Goal: Task Accomplishment & Management: Use online tool/utility

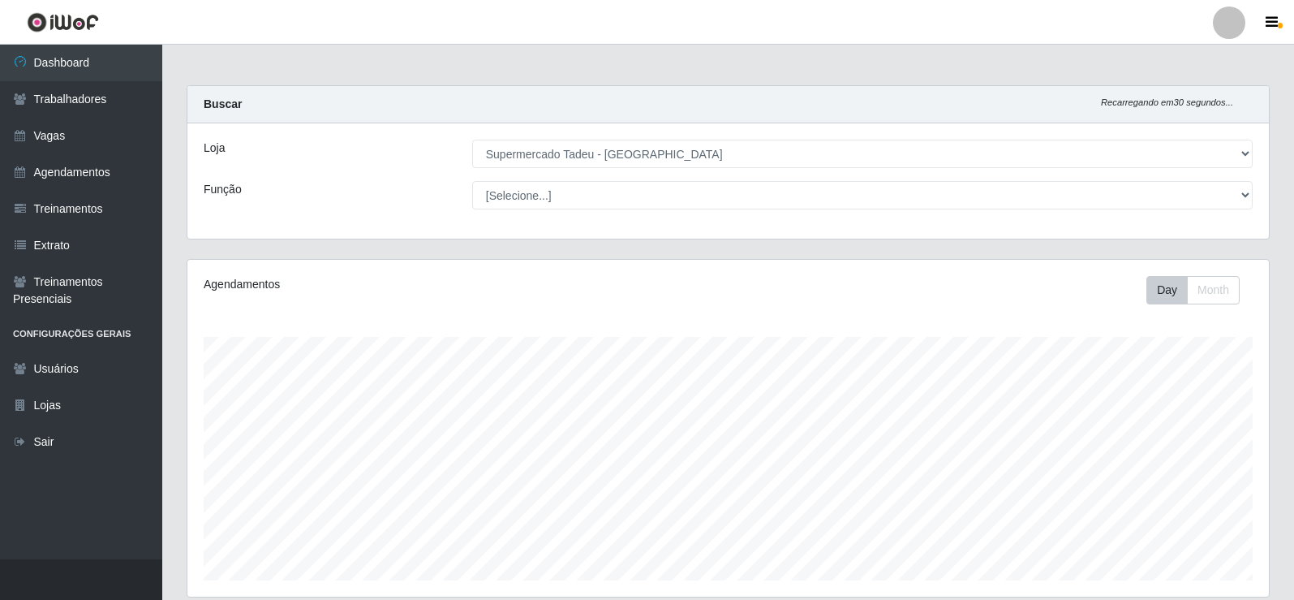
select select "195"
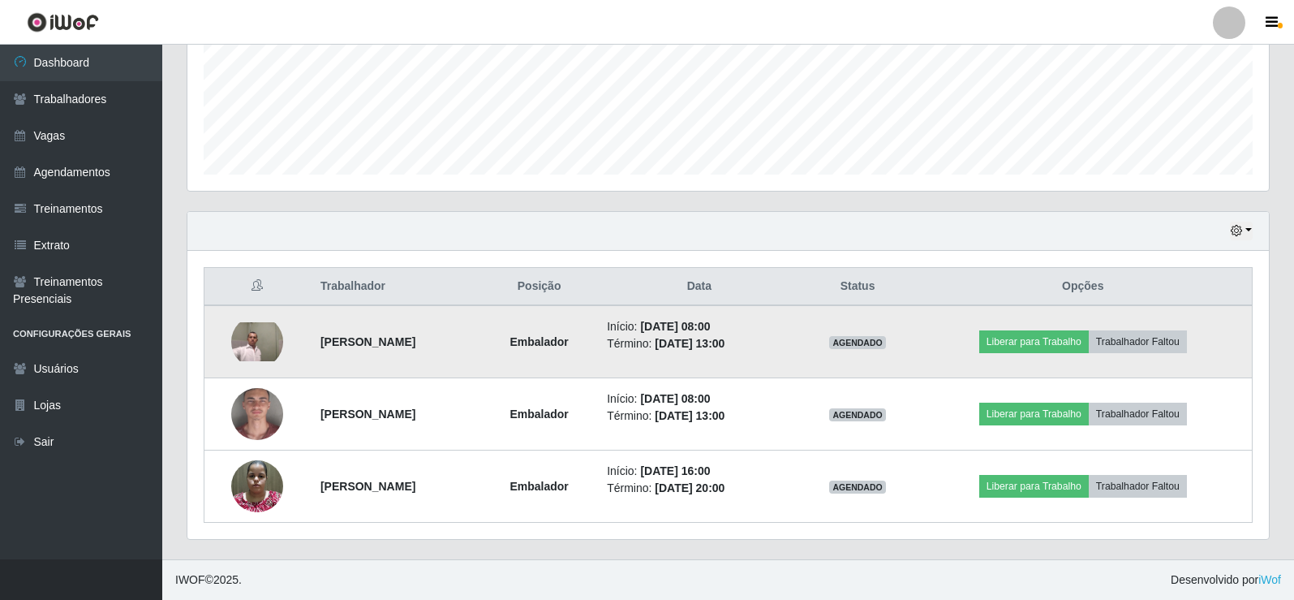
scroll to position [337, 1082]
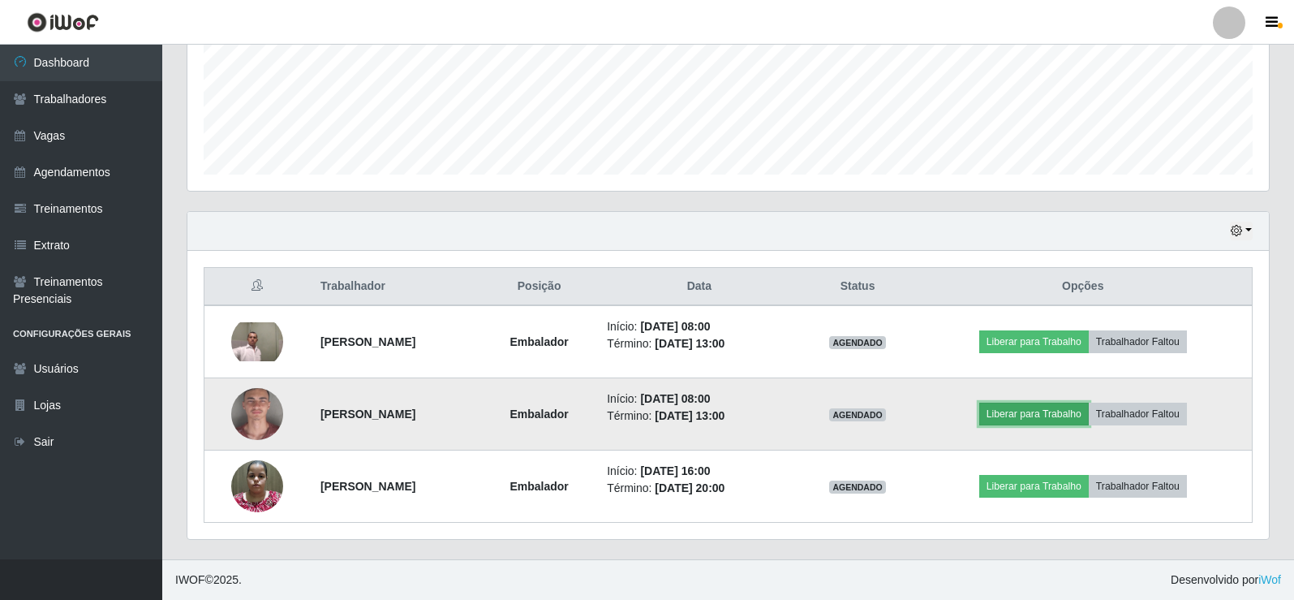
click at [1049, 413] on button "Liberar para Trabalho" at bounding box center [1035, 414] width 110 height 23
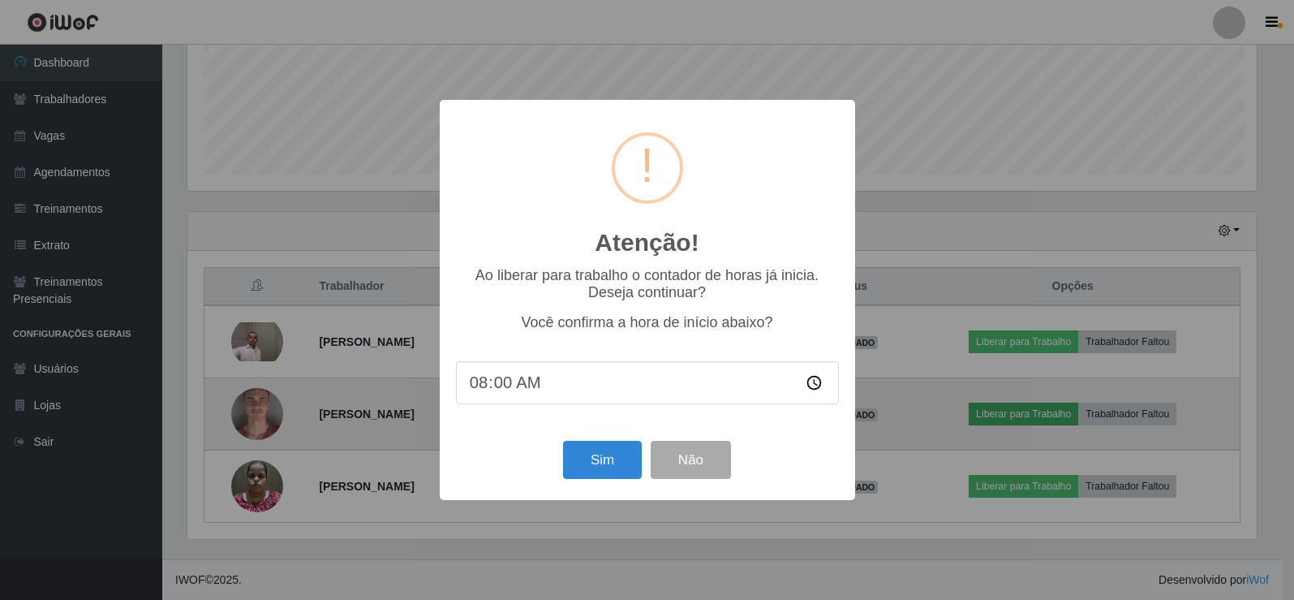
scroll to position [337, 1074]
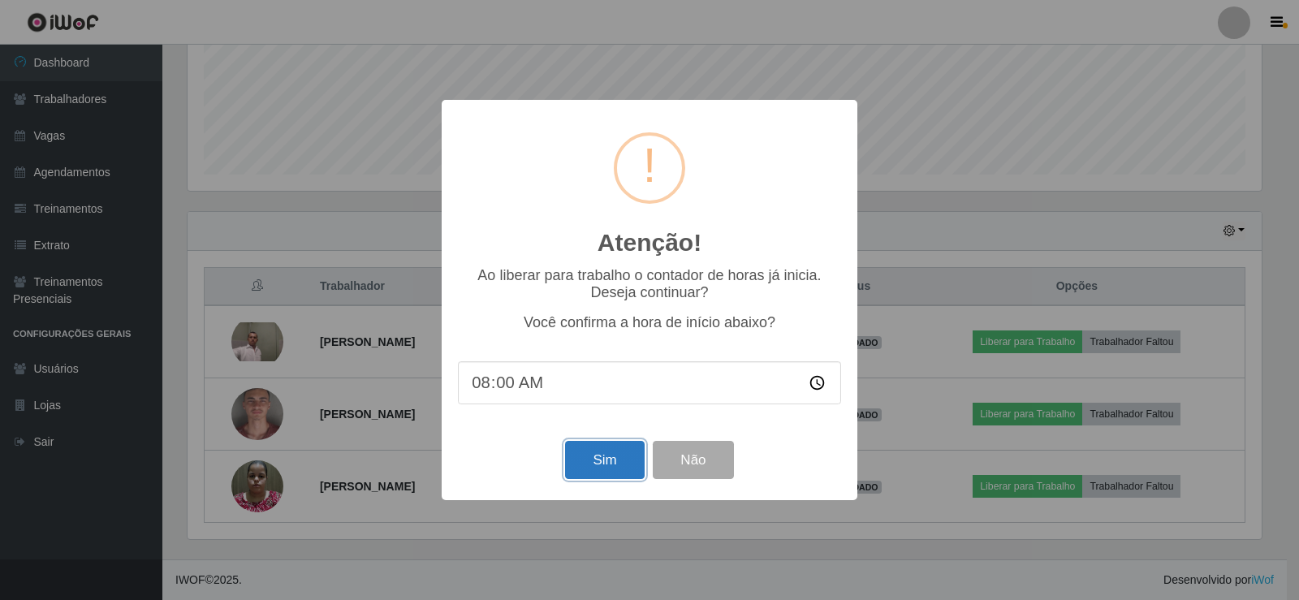
click at [594, 463] on button "Sim" at bounding box center [604, 460] width 79 height 38
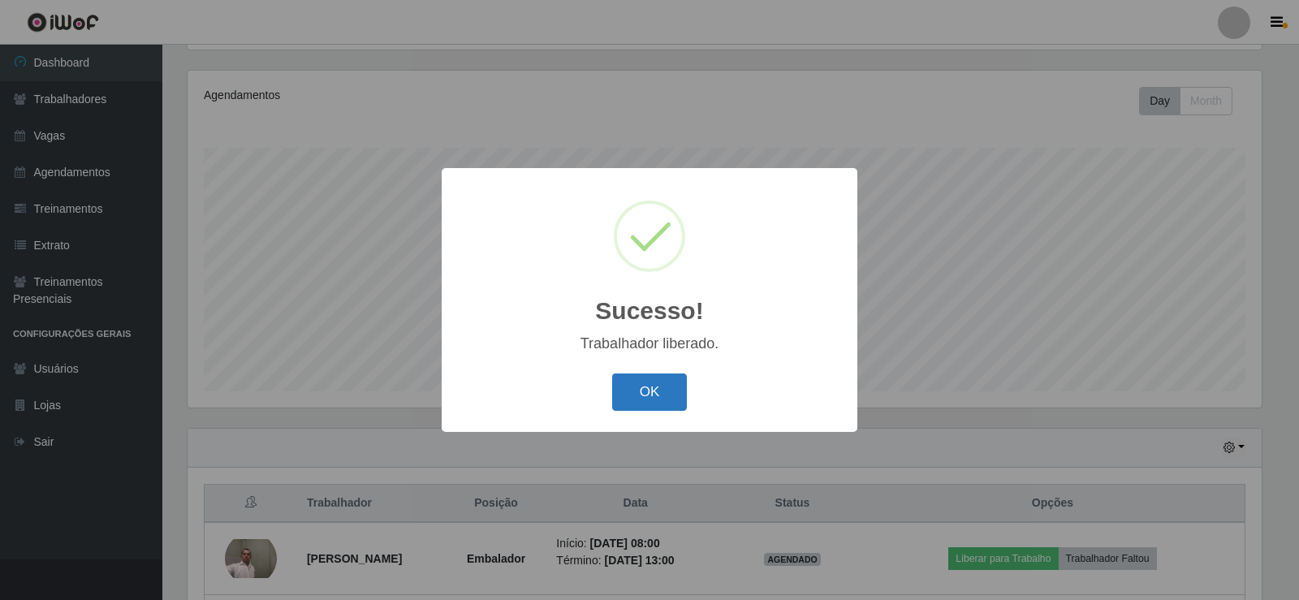
drag, startPoint x: 647, startPoint y: 393, endPoint x: 625, endPoint y: 401, distance: 23.4
click at [641, 393] on button "OK" at bounding box center [649, 392] width 75 height 38
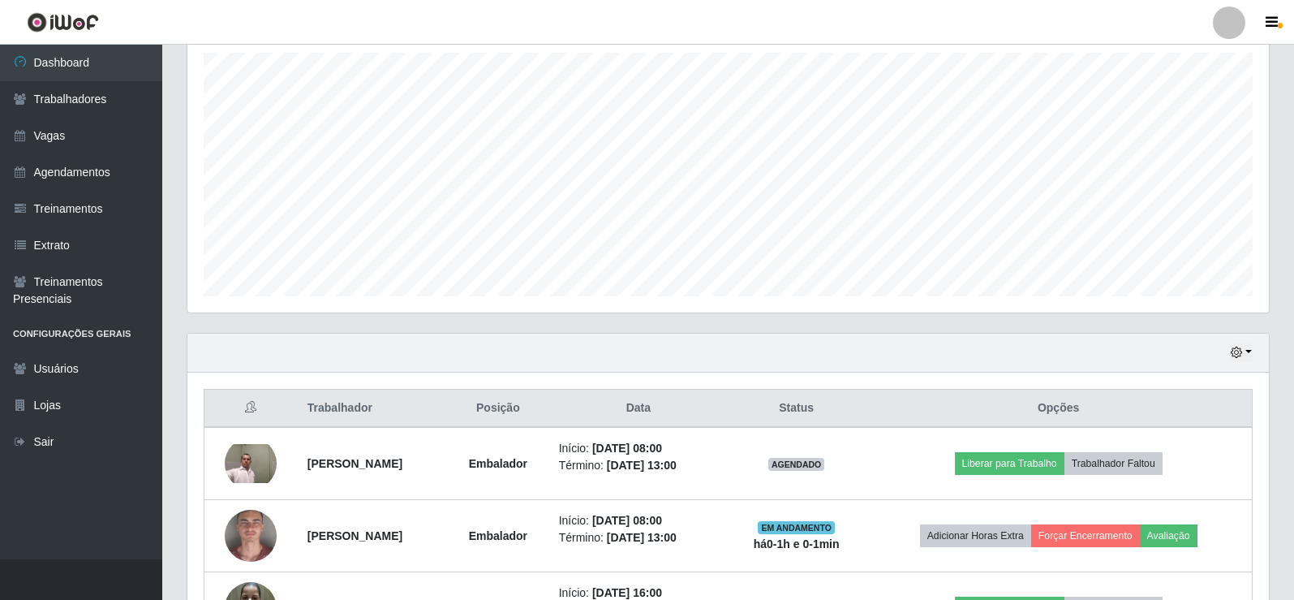
scroll to position [406, 0]
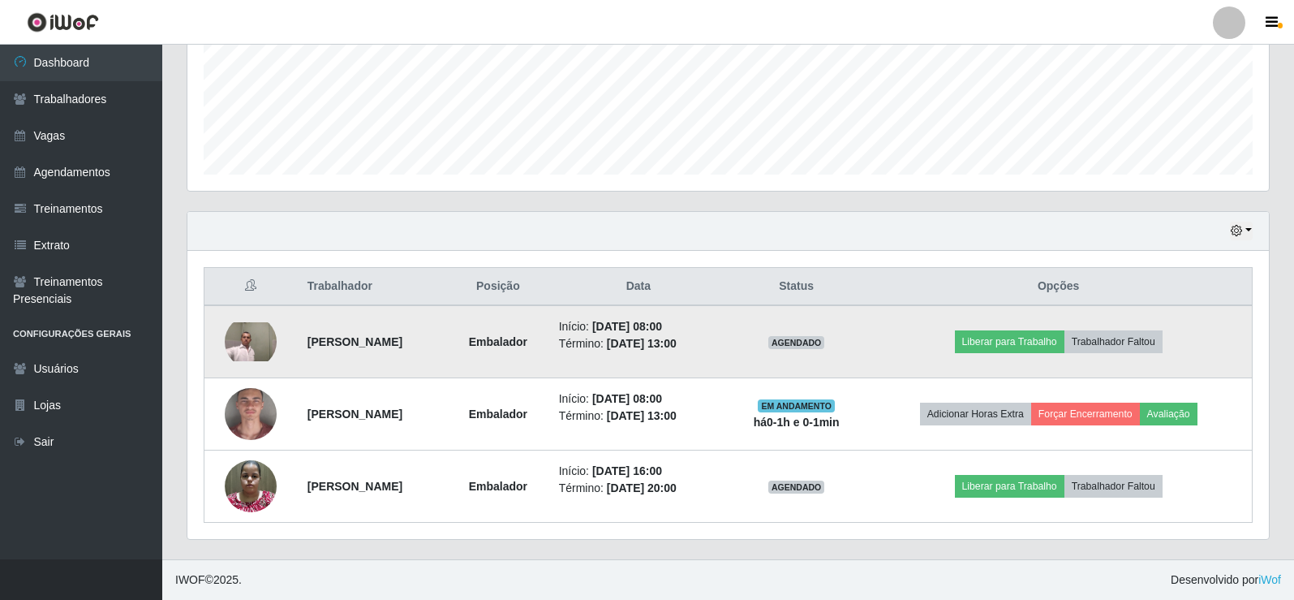
click at [246, 335] on img at bounding box center [251, 341] width 52 height 39
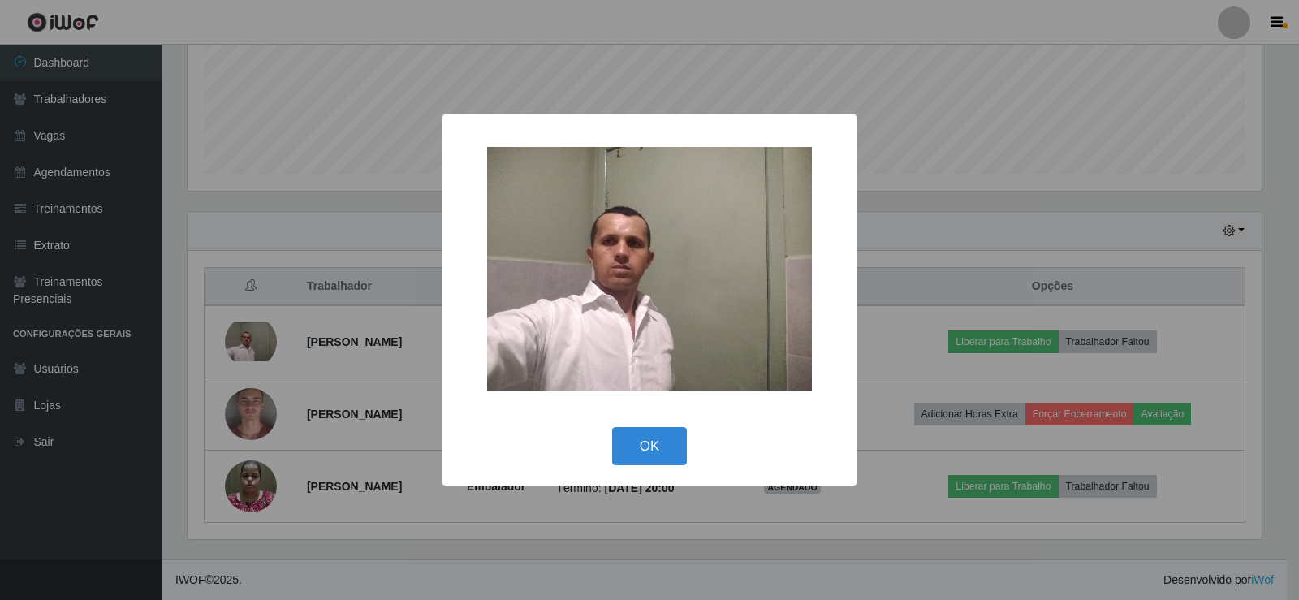
drag, startPoint x: 681, startPoint y: 466, endPoint x: 665, endPoint y: 465, distance: 15.4
click at [679, 466] on div "OK Cancel" at bounding box center [649, 446] width 383 height 46
click at [672, 439] on button "OK" at bounding box center [649, 446] width 75 height 38
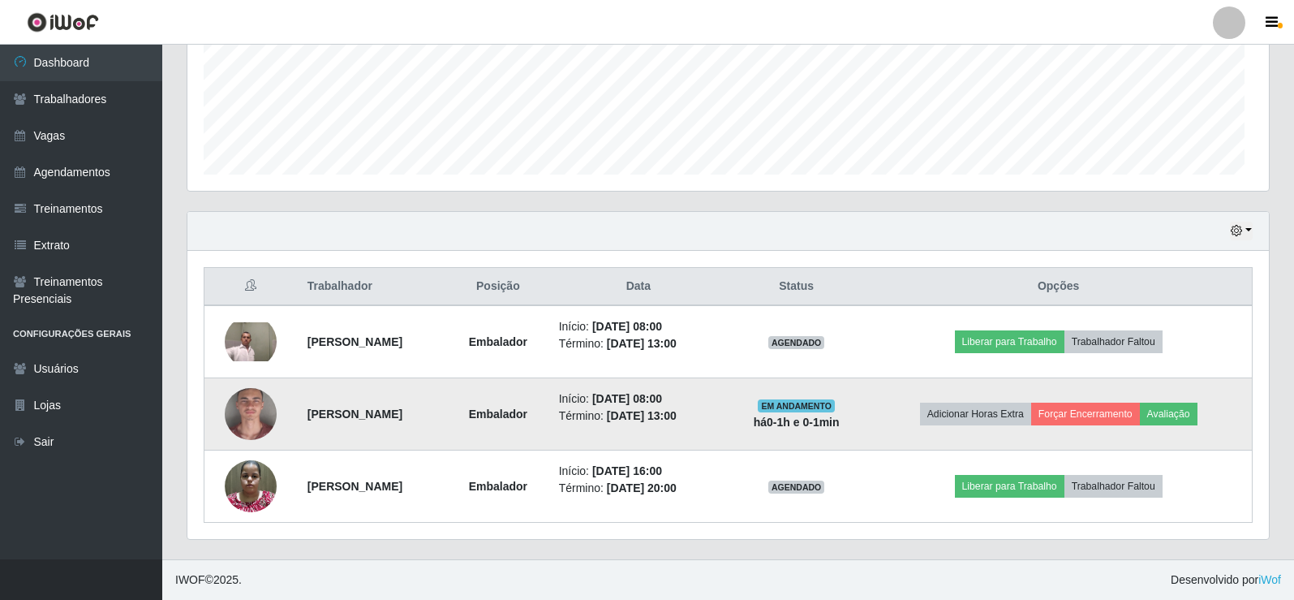
scroll to position [337, 1082]
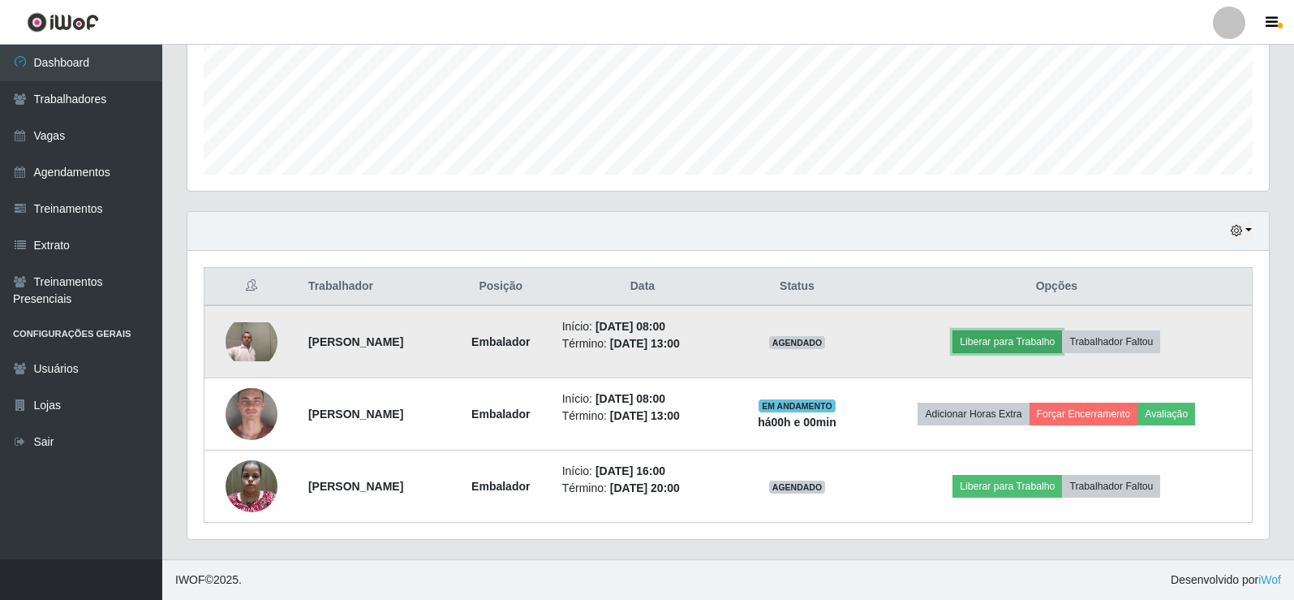
click at [1057, 342] on button "Liberar para Trabalho" at bounding box center [1008, 341] width 110 height 23
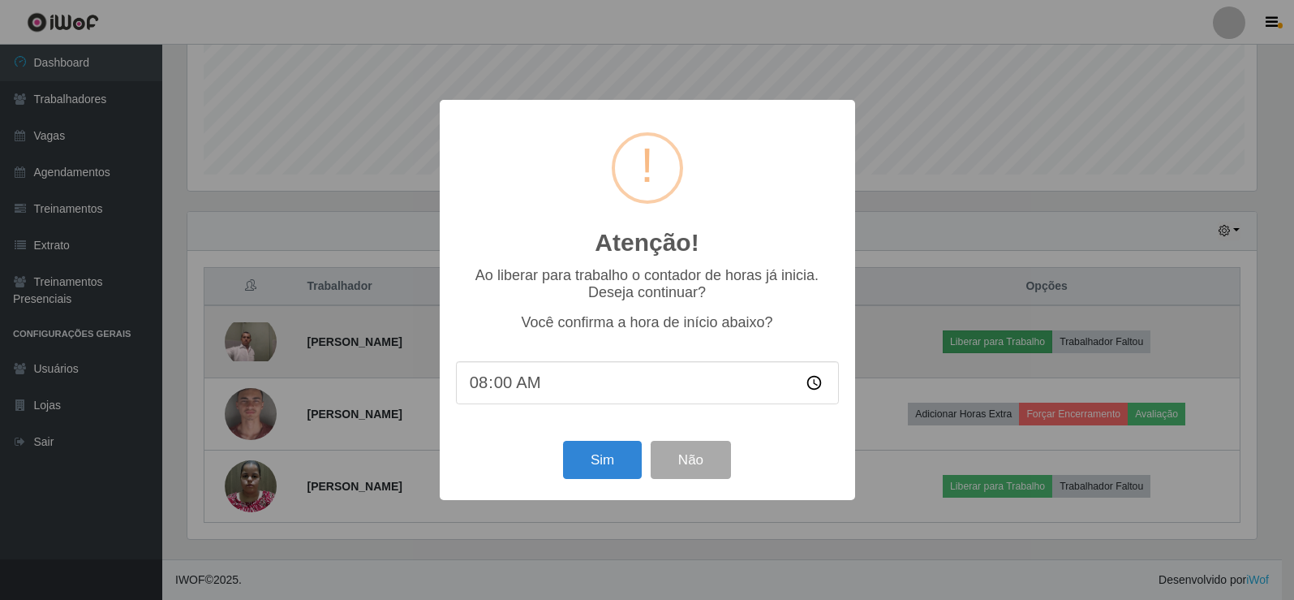
scroll to position [337, 1074]
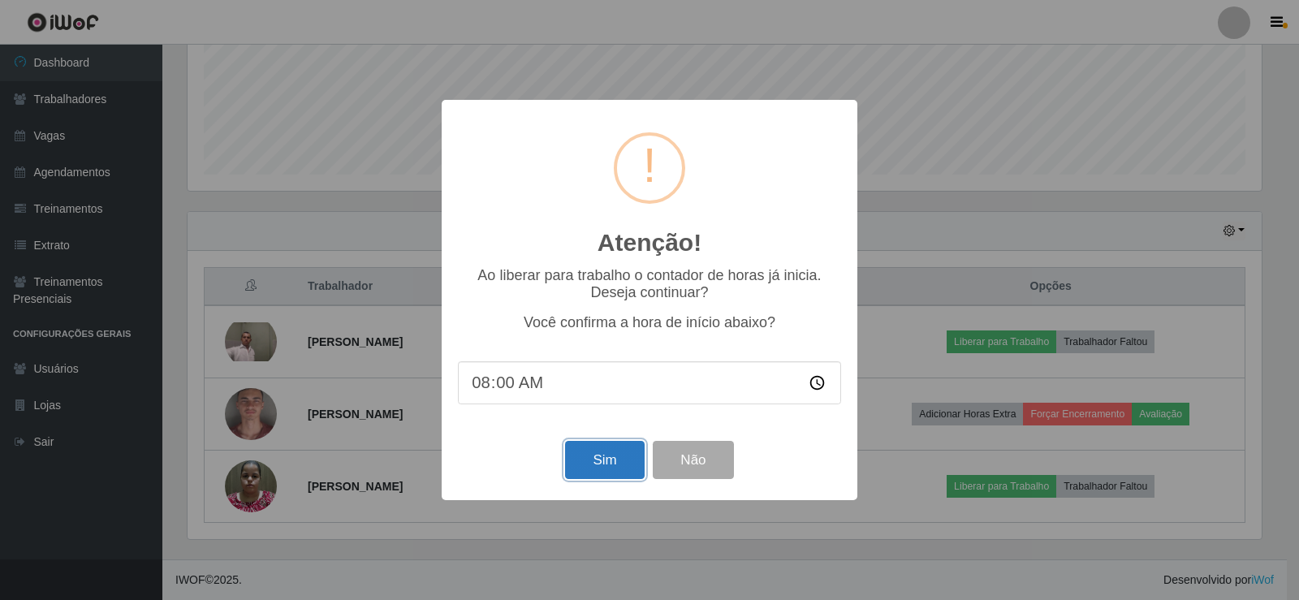
click at [606, 455] on button "Sim" at bounding box center [604, 460] width 79 height 38
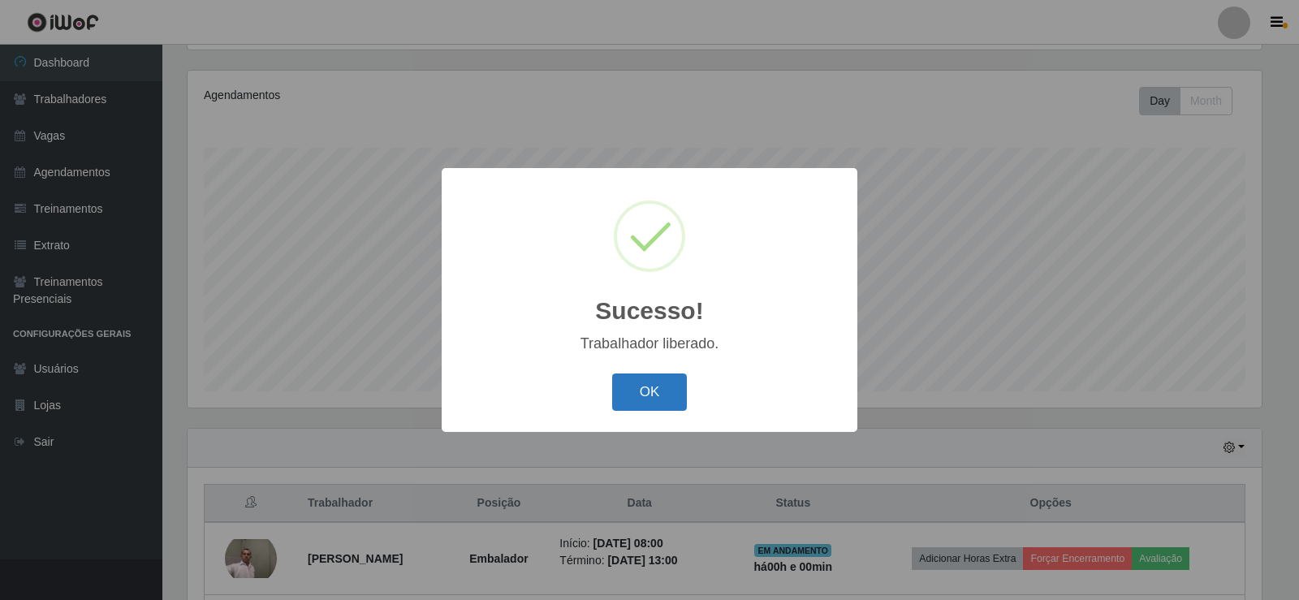
click at [670, 394] on button "OK" at bounding box center [649, 392] width 75 height 38
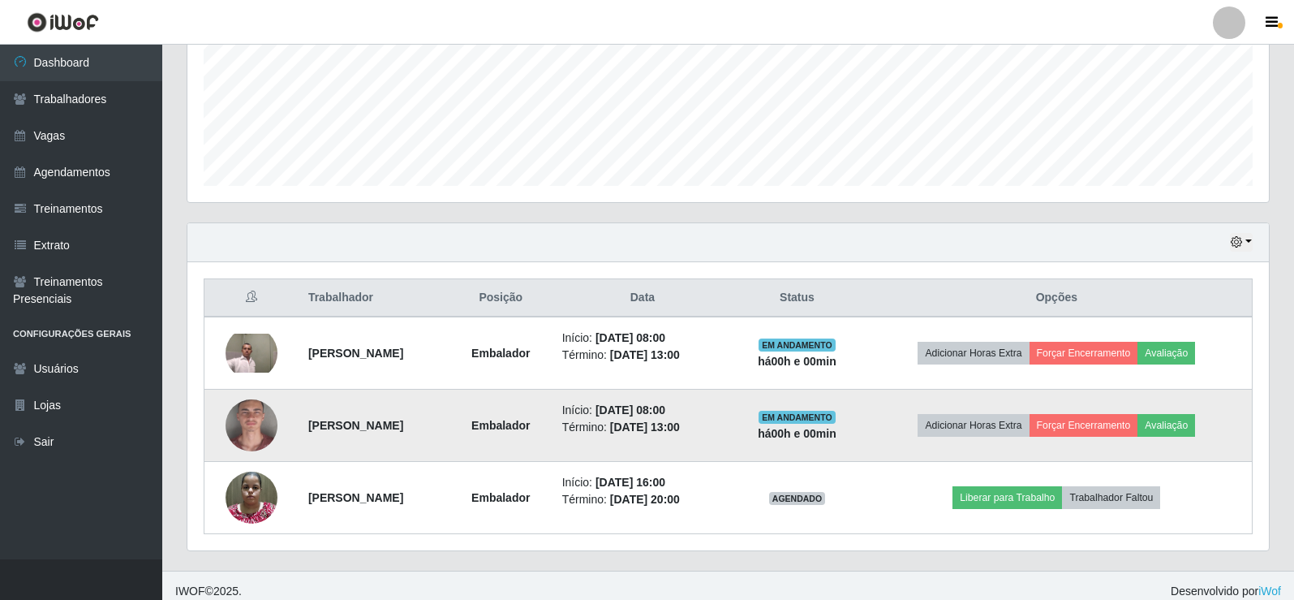
scroll to position [406, 0]
